Goal: Task Accomplishment & Management: Use online tool/utility

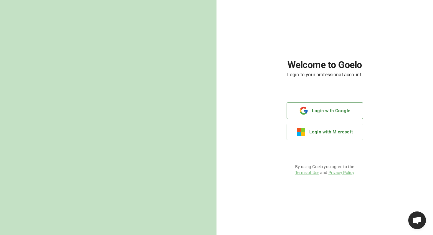
click at [324, 107] on button "Login with Google" at bounding box center [325, 111] width 77 height 17
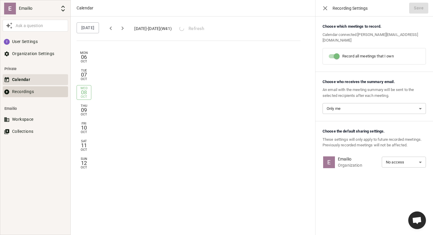
click at [35, 94] on button "Recordings" at bounding box center [35, 91] width 65 height 11
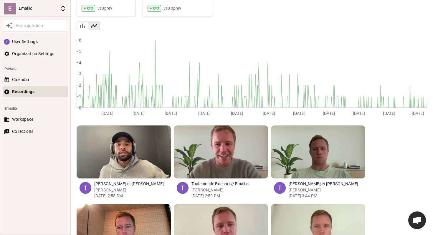
scroll to position [75, 0]
